Goal: Navigation & Orientation: Find specific page/section

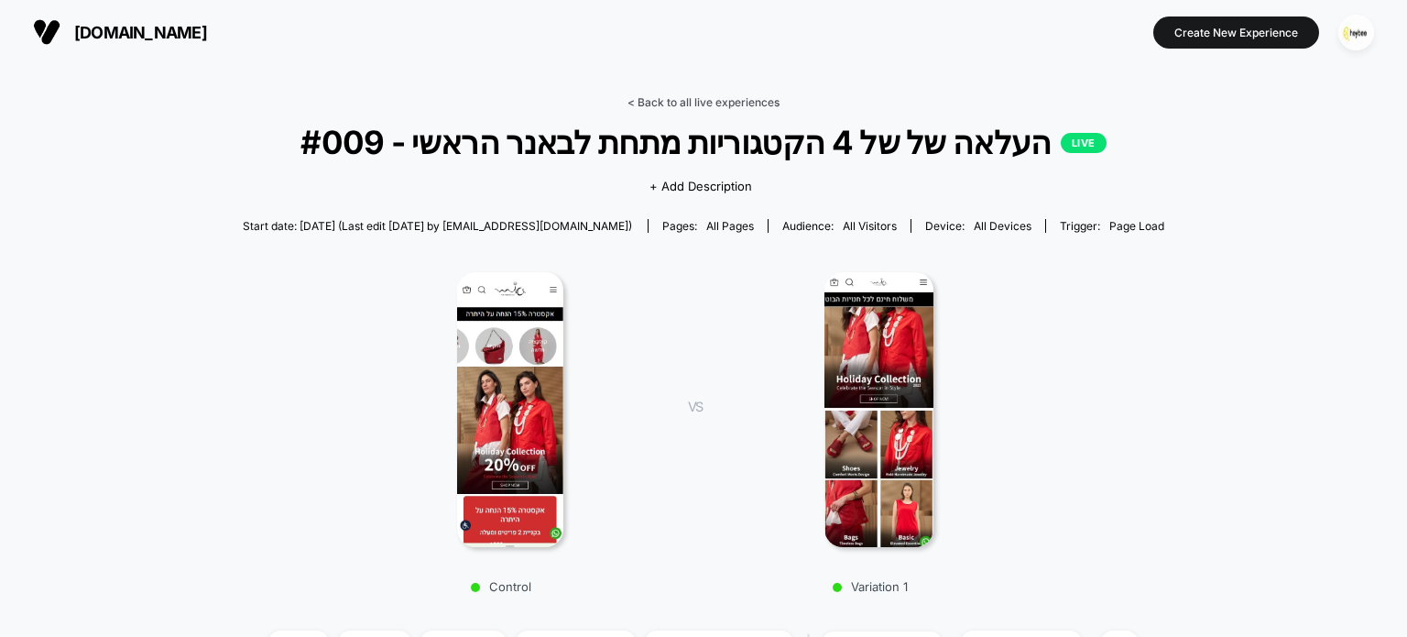
click at [715, 98] on link "< Back to all live experiences" at bounding box center [704, 102] width 152 height 14
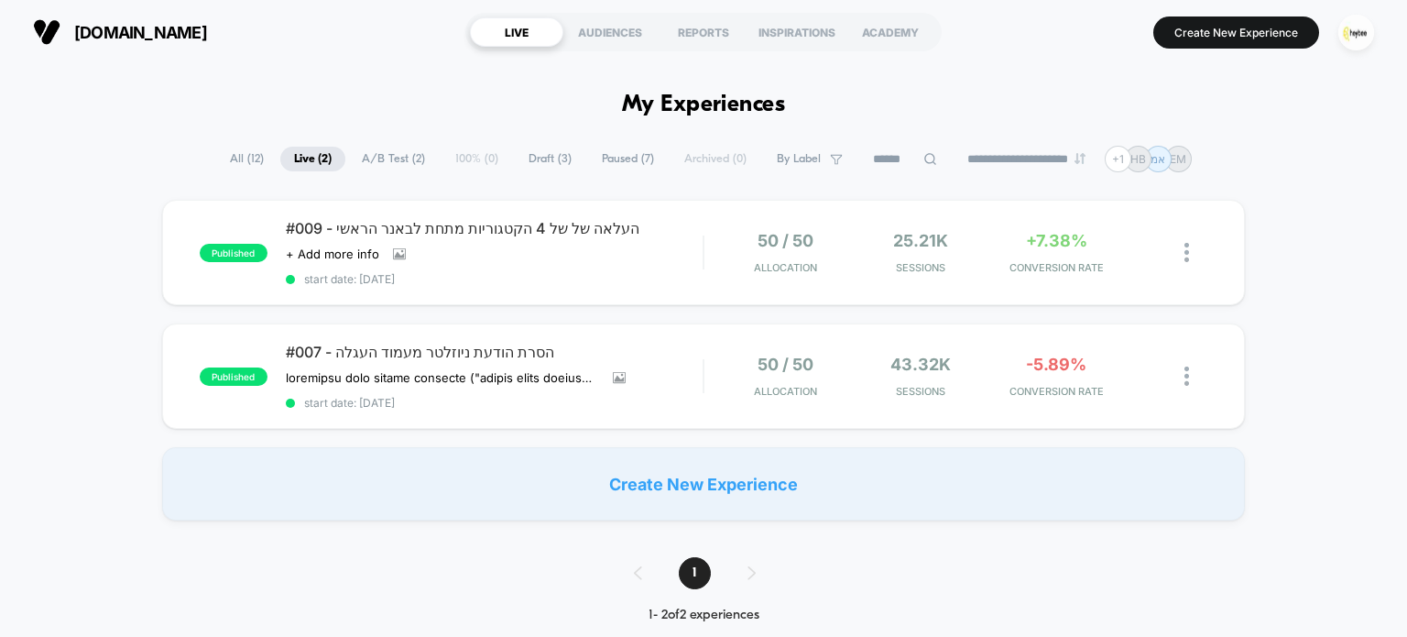
click at [235, 160] on span "All ( 12 )" at bounding box center [246, 159] width 61 height 25
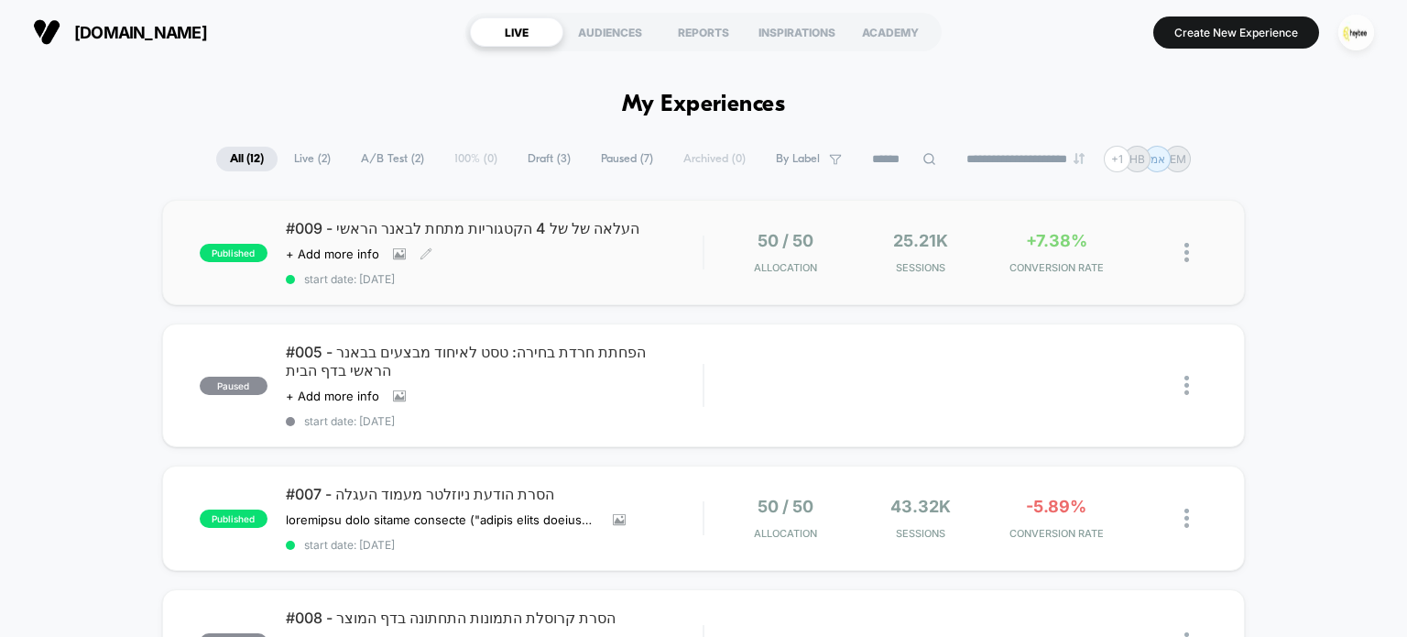
scroll to position [366, 0]
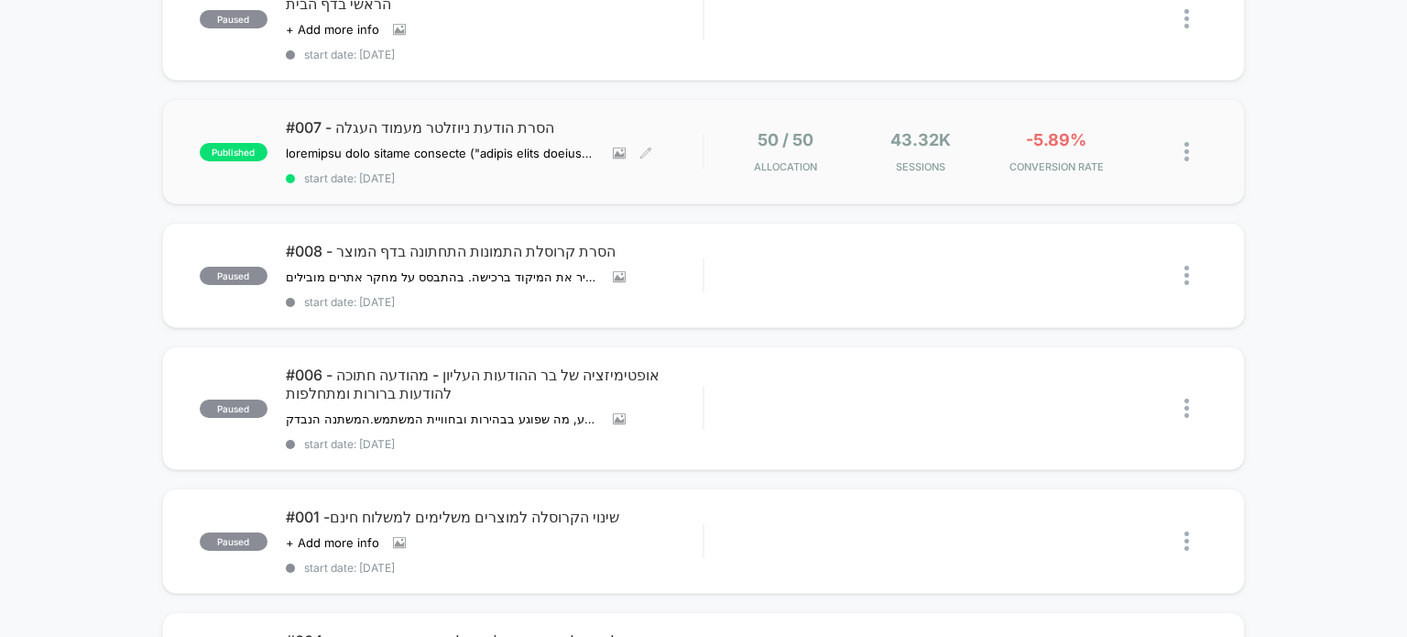
click at [470, 118] on span "#007 - הסרת הודעת ניוזלטר מעמוד העגלה" at bounding box center [495, 127] width 418 height 18
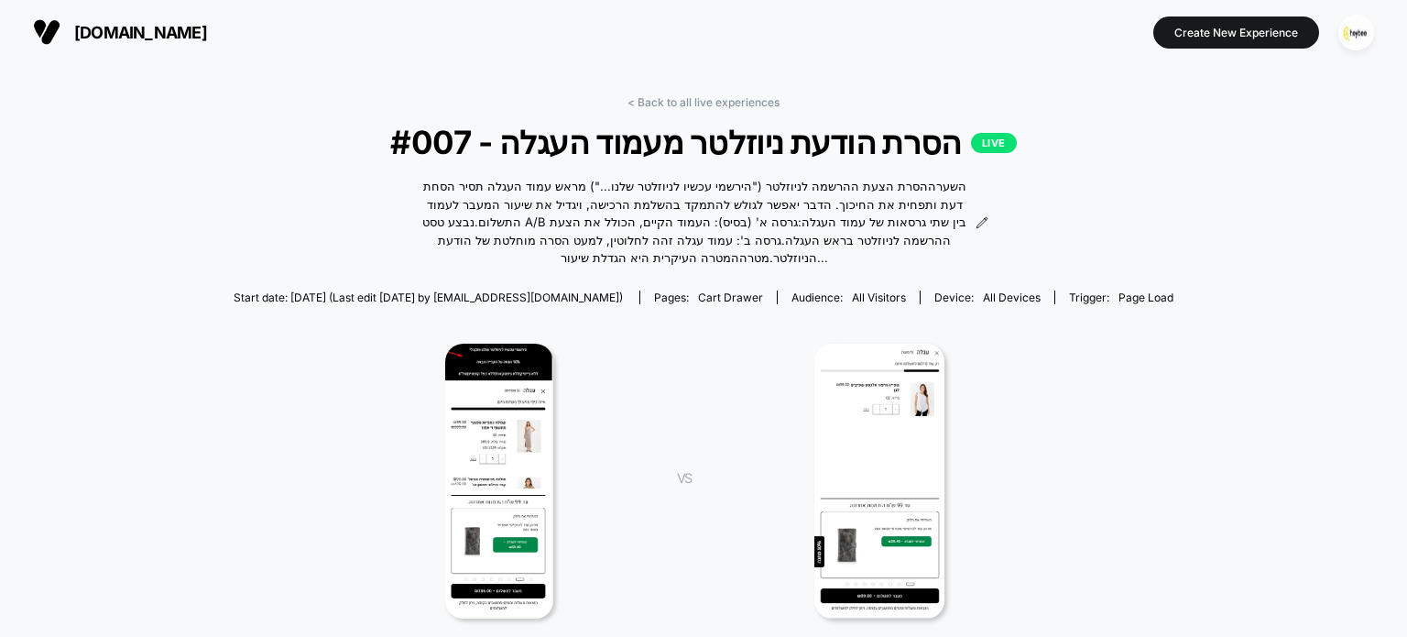
click at [730, 102] on link "< Back to all live experiences" at bounding box center [704, 102] width 152 height 14
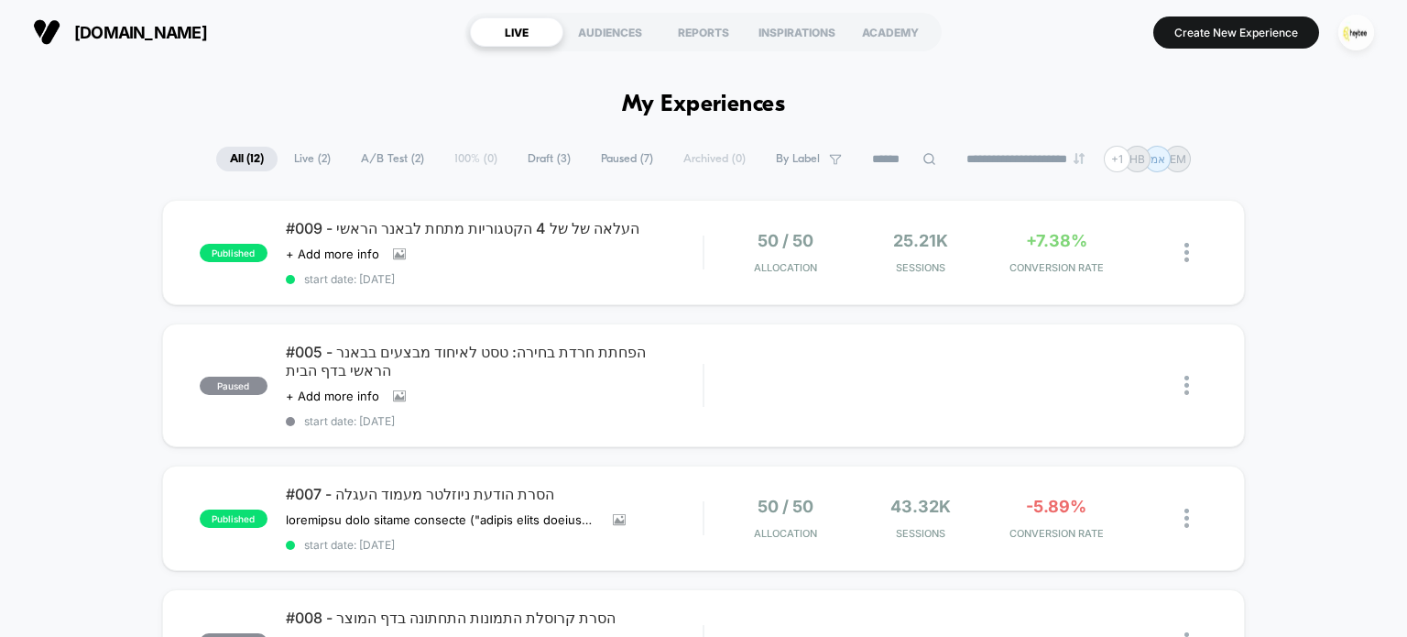
click at [307, 158] on span "Live ( 2 )" at bounding box center [312, 159] width 64 height 25
